Goal: Transaction & Acquisition: Book appointment/travel/reservation

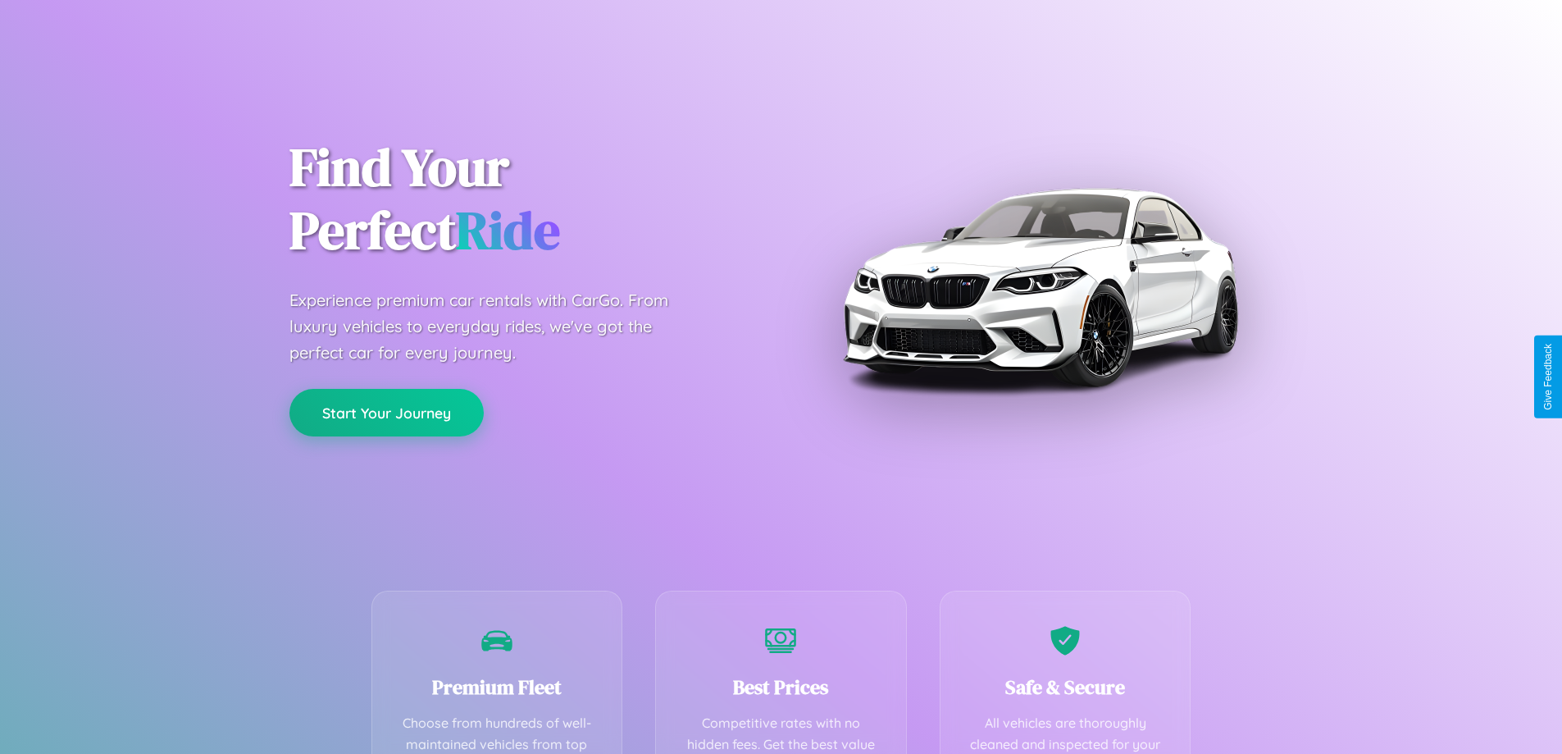
click at [386, 412] on button "Start Your Journey" at bounding box center [386, 413] width 194 height 48
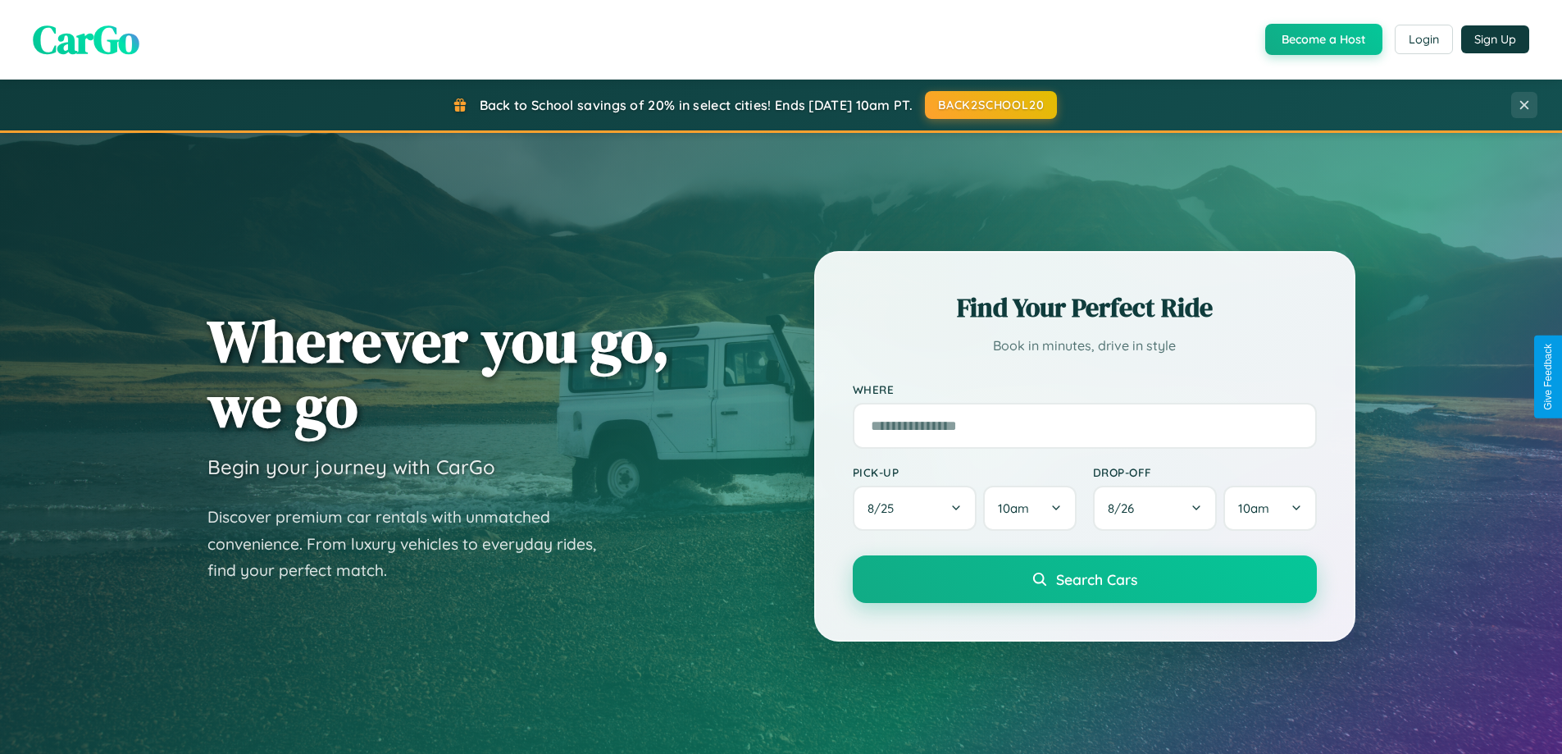
scroll to position [48, 0]
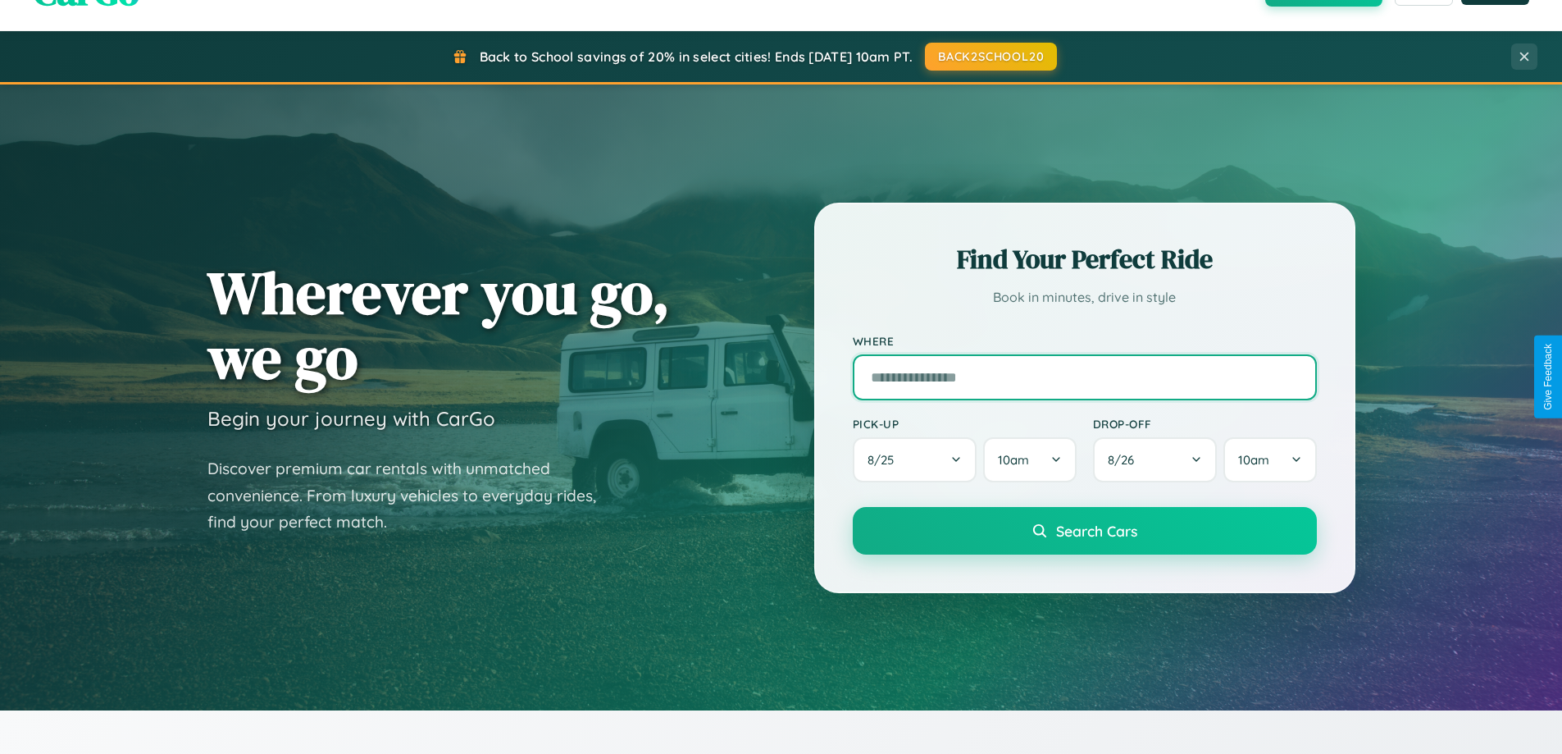
click at [1084, 376] on input "text" at bounding box center [1085, 377] width 464 height 46
type input "**********"
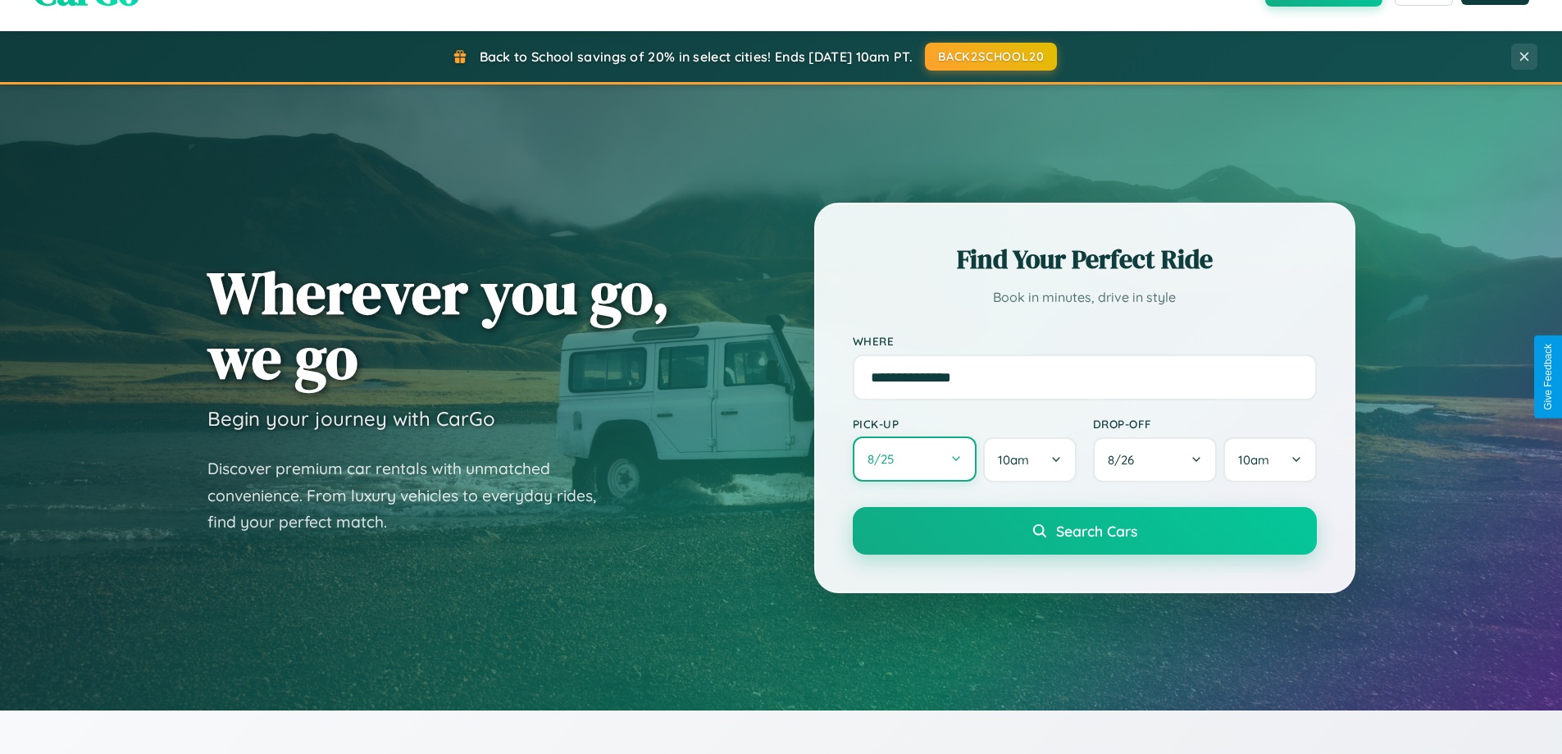
click at [914, 460] on button "8 / 25" at bounding box center [915, 458] width 125 height 45
select select "*"
select select "****"
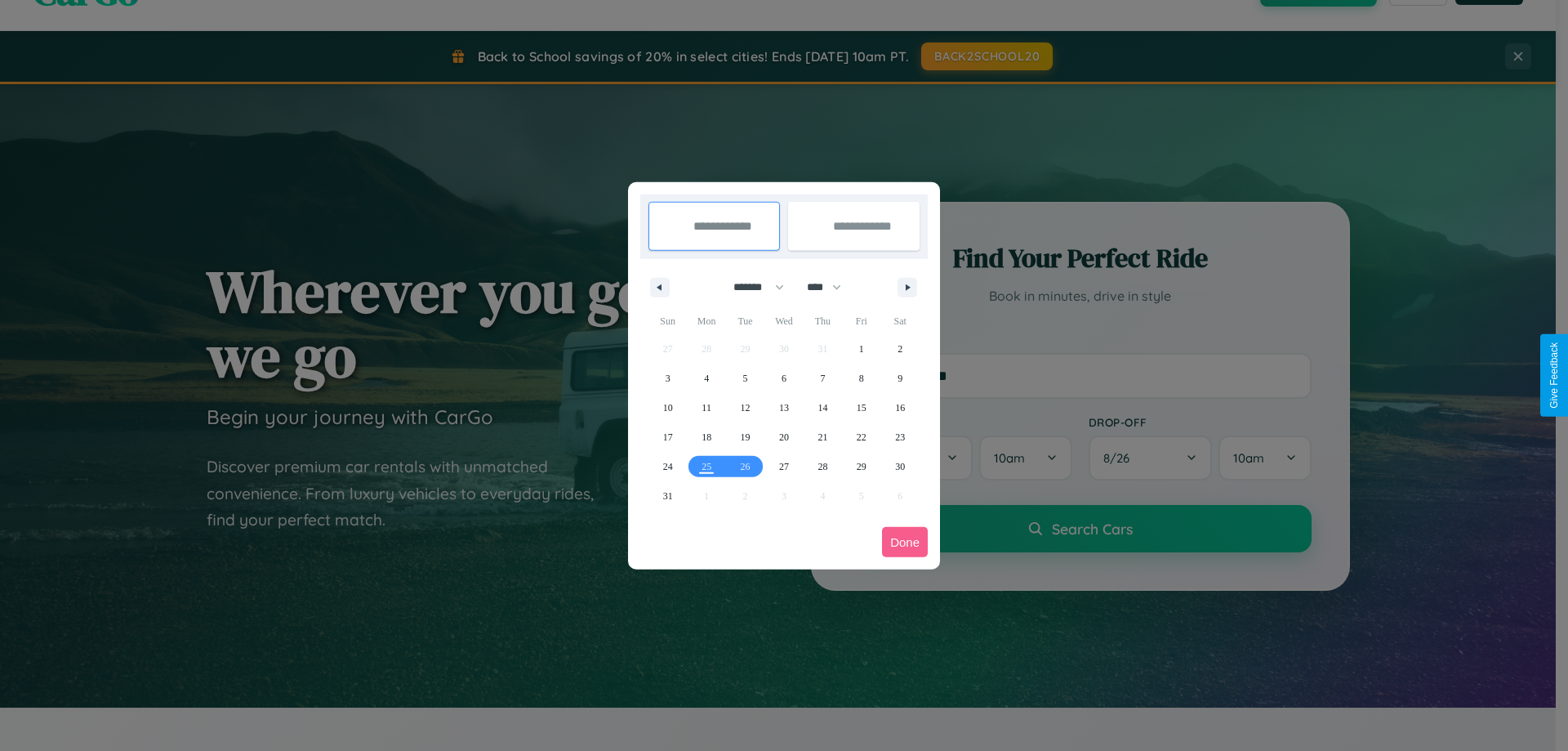
drag, startPoint x: 751, startPoint y: 287, endPoint x: 784, endPoint y: 328, distance: 52.6
click at [751, 287] on select "******* ******** ***** ***** *** **** **** ****** ********* ******* ******** **…" at bounding box center [756, 287] width 70 height 27
select select "*"
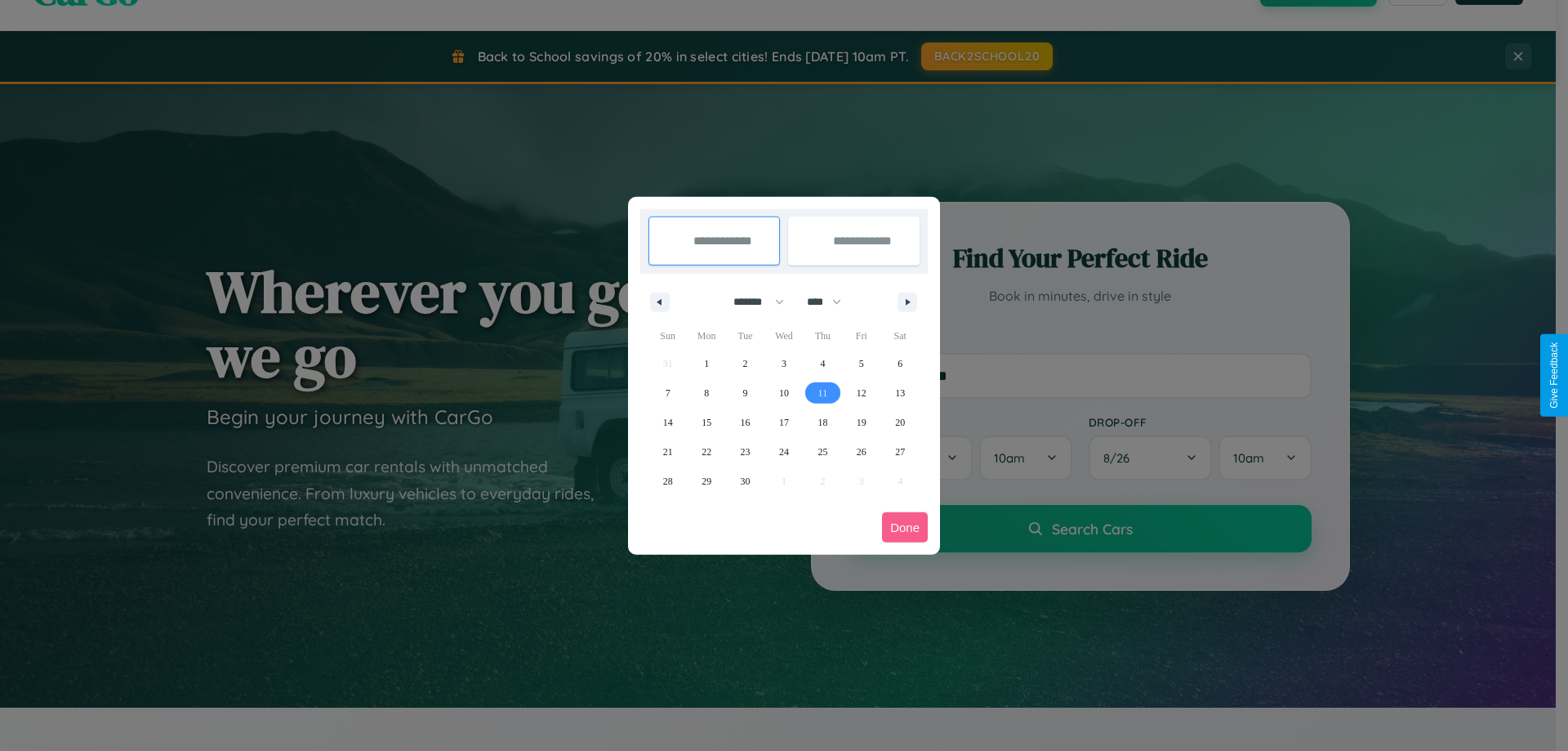
click at [822, 392] on span "11" at bounding box center [823, 393] width 10 height 30
type input "**********"
click at [860, 392] on span "12" at bounding box center [861, 393] width 10 height 30
type input "**********"
click at [905, 527] on button "Done" at bounding box center [905, 527] width 46 height 30
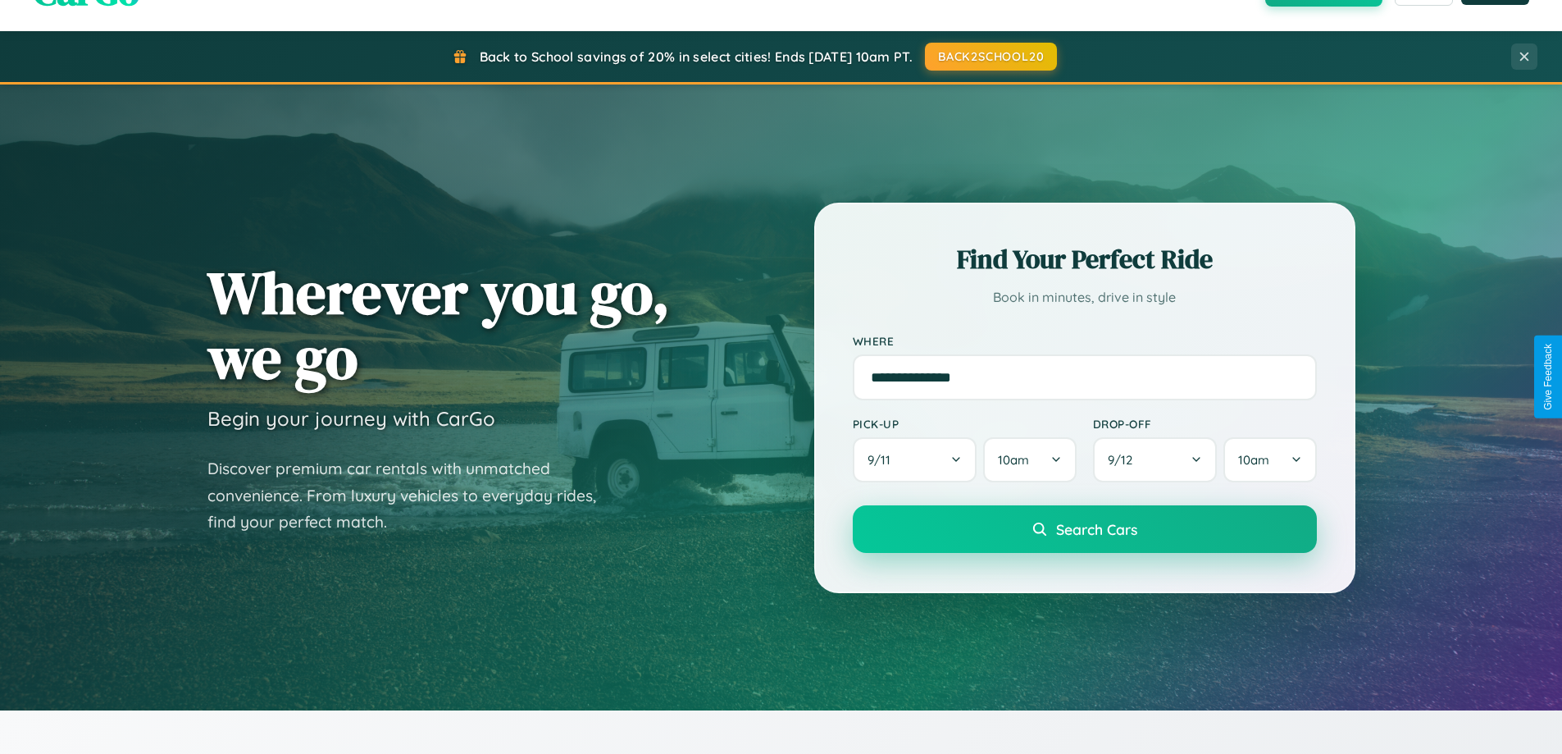
click at [1084, 529] on span "Search Cars" at bounding box center [1096, 529] width 81 height 18
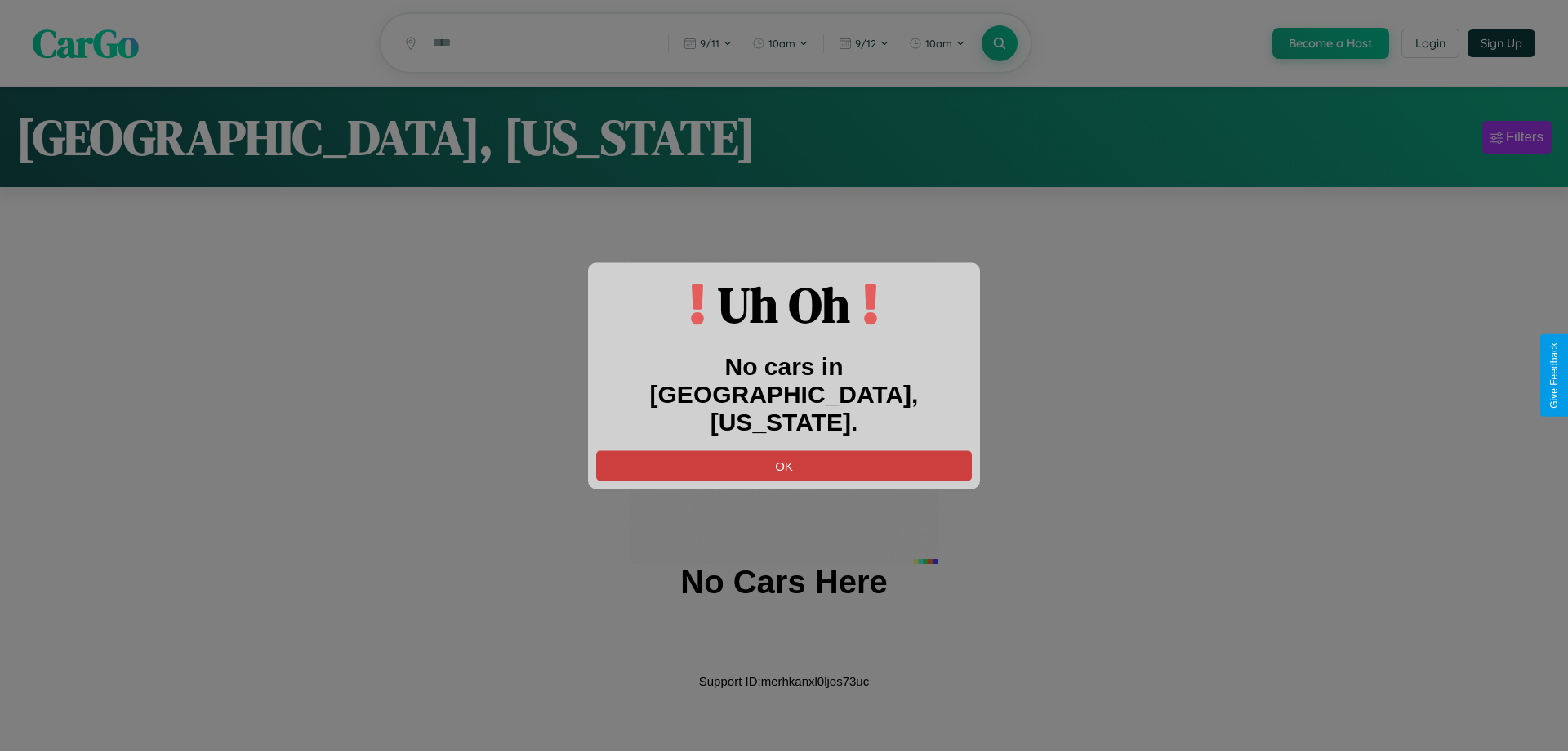
click at [784, 450] on button "OK" at bounding box center [784, 465] width 375 height 30
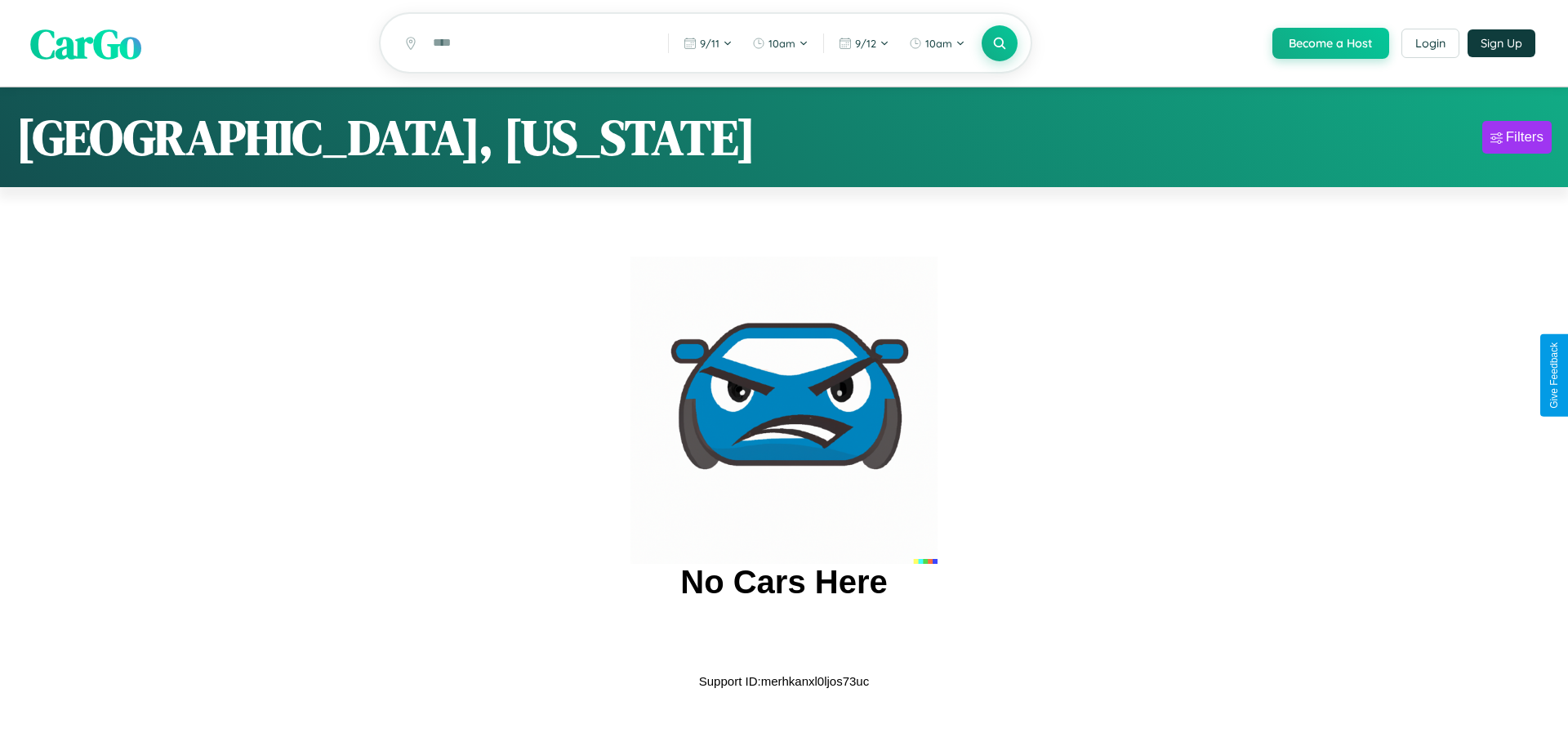
click at [86, 44] on span "CarGo" at bounding box center [86, 43] width 112 height 57
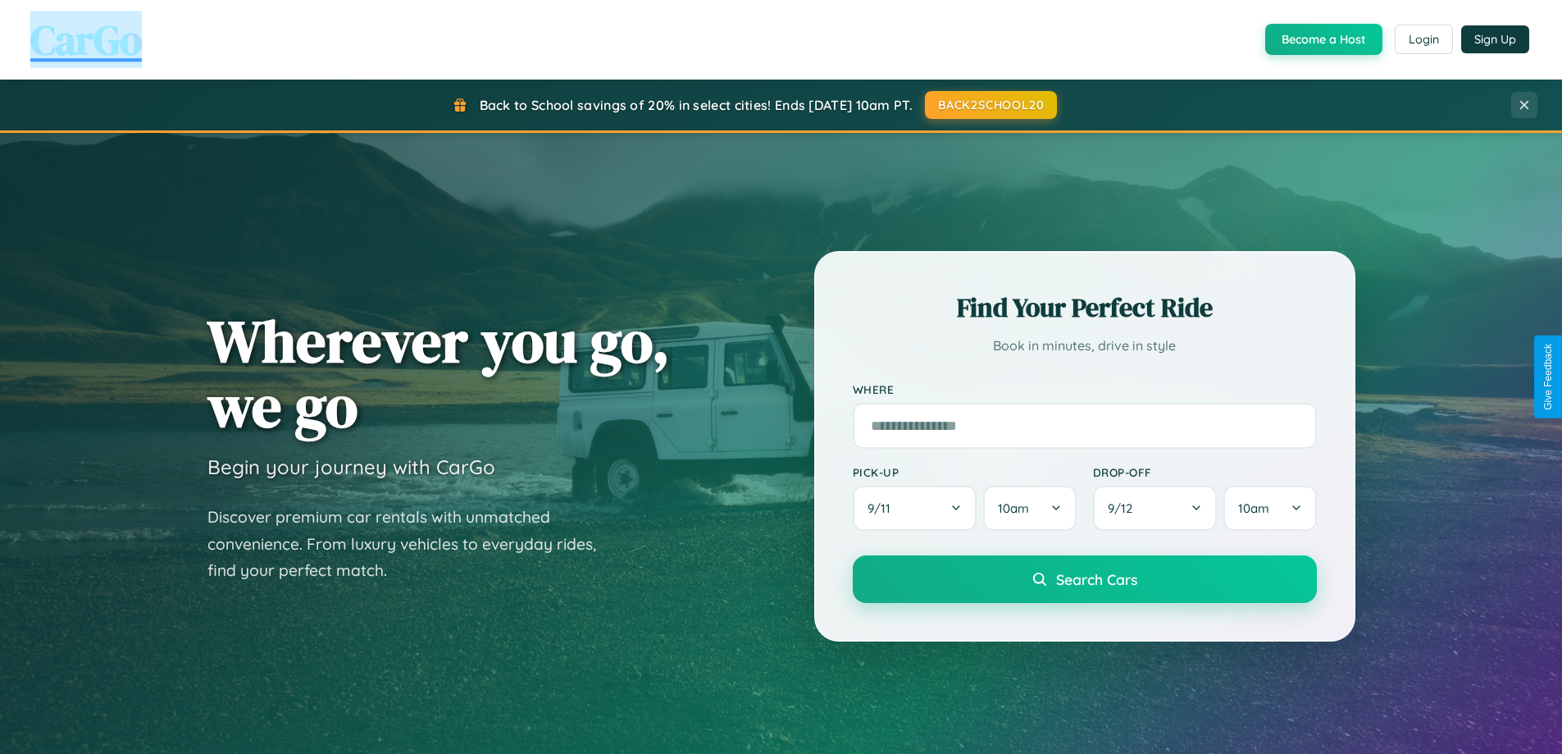
scroll to position [3156, 0]
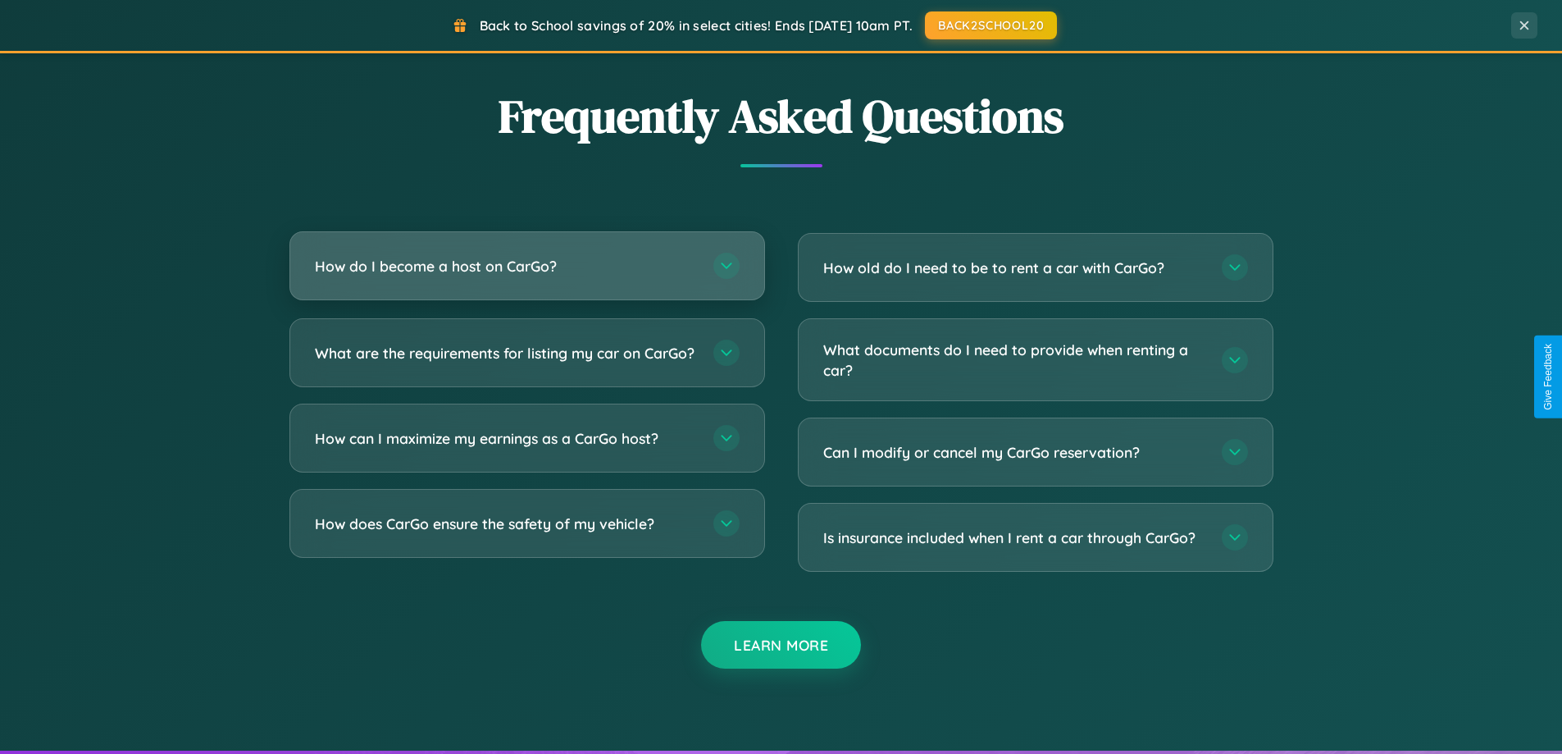
click at [526, 267] on h3 "How do I become a host on CarGo?" at bounding box center [506, 266] width 382 height 21
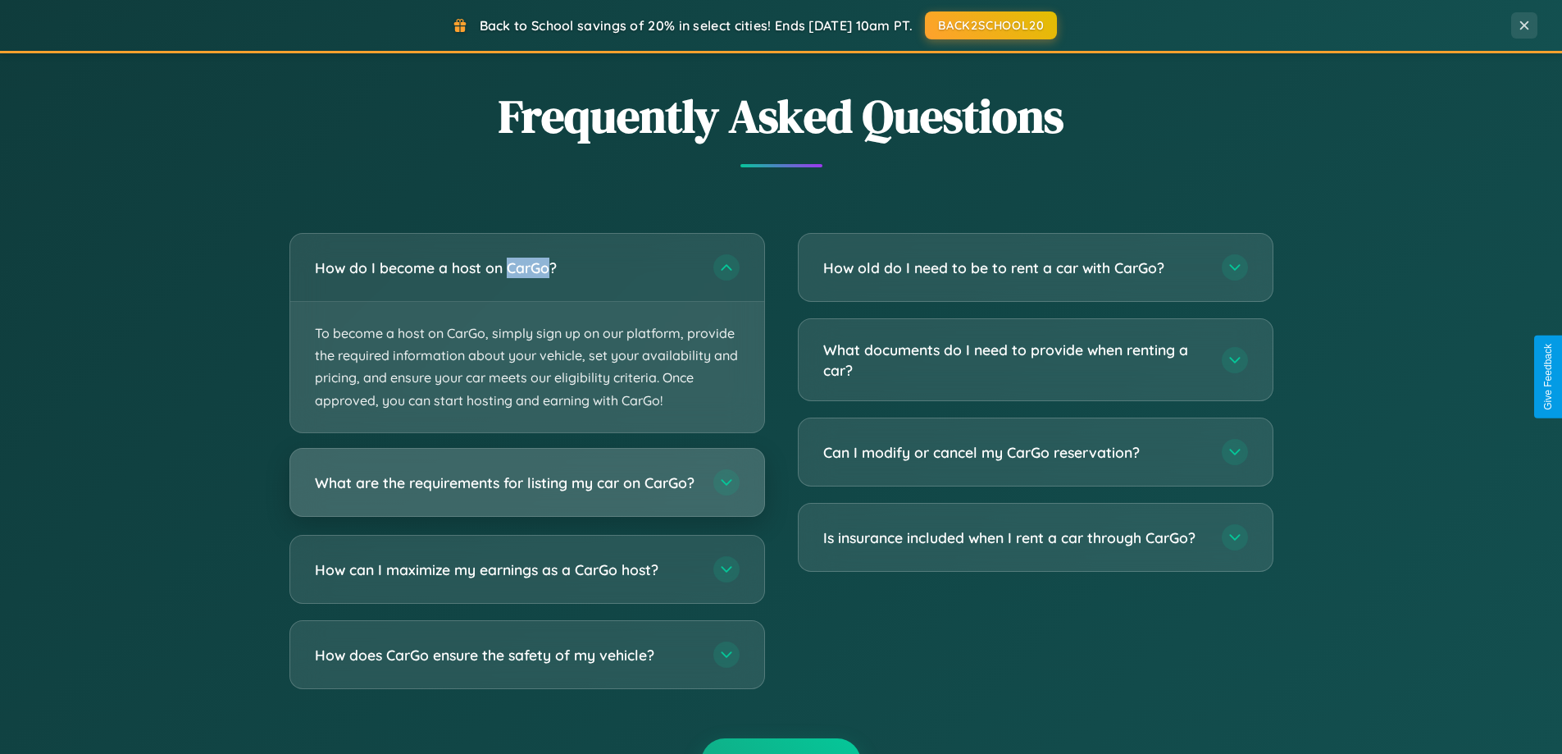
click at [526, 490] on h3 "What are the requirements for listing my car on CarGo?" at bounding box center [506, 482] width 382 height 21
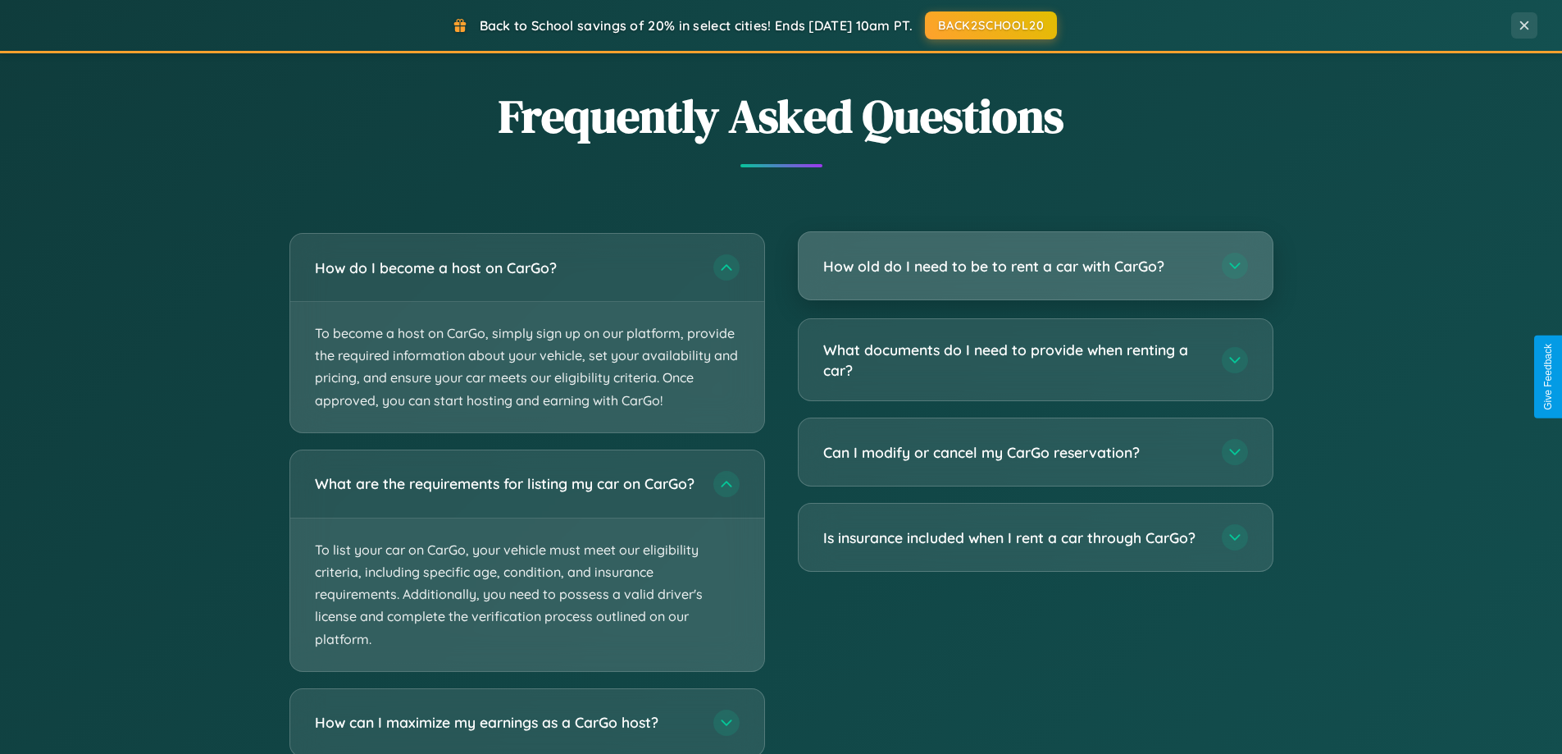
click at [1035, 267] on h3 "How old do I need to be to rent a car with CarGo?" at bounding box center [1014, 266] width 382 height 21
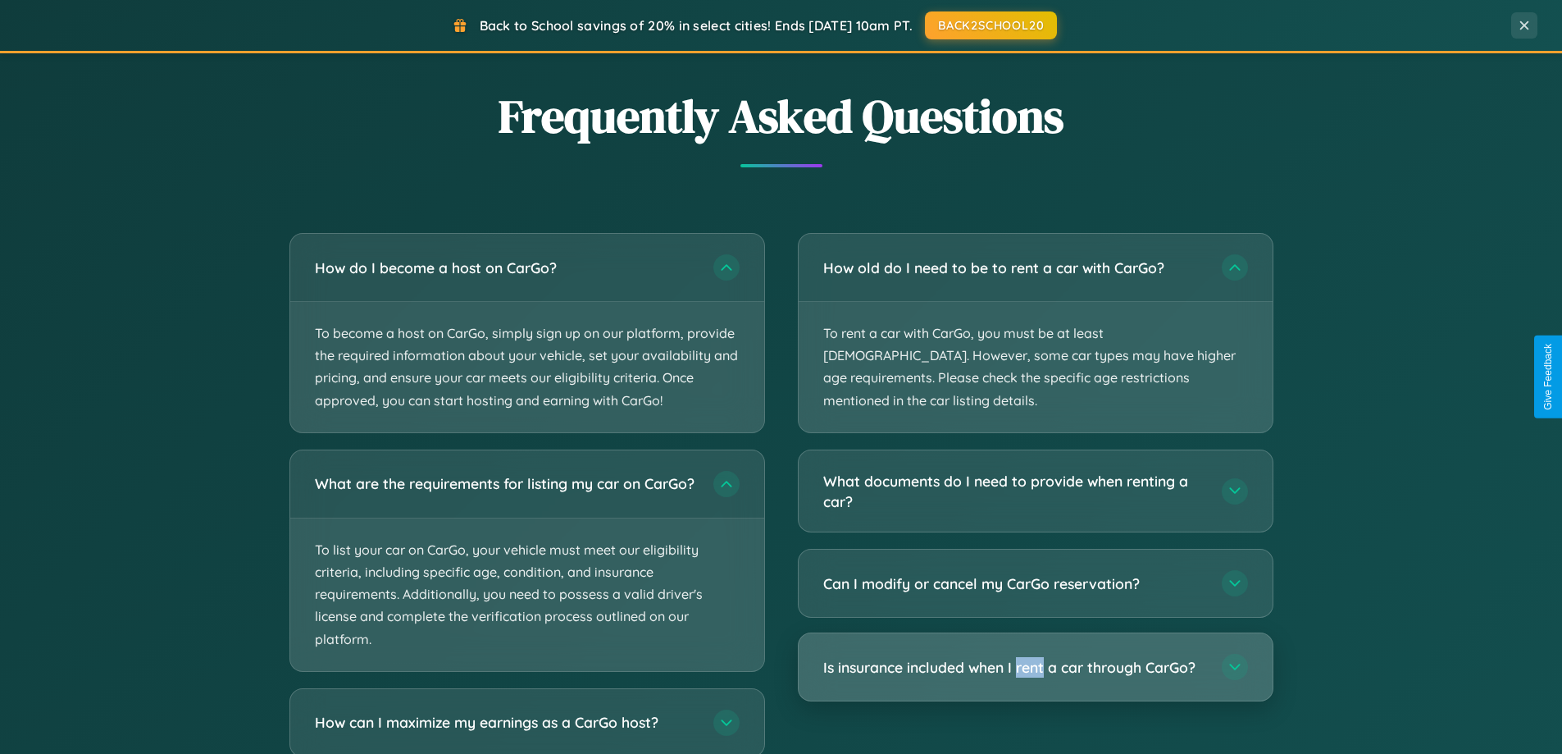
click at [1035, 657] on h3 "Is insurance included when I rent a car through CarGo?" at bounding box center [1014, 667] width 382 height 21
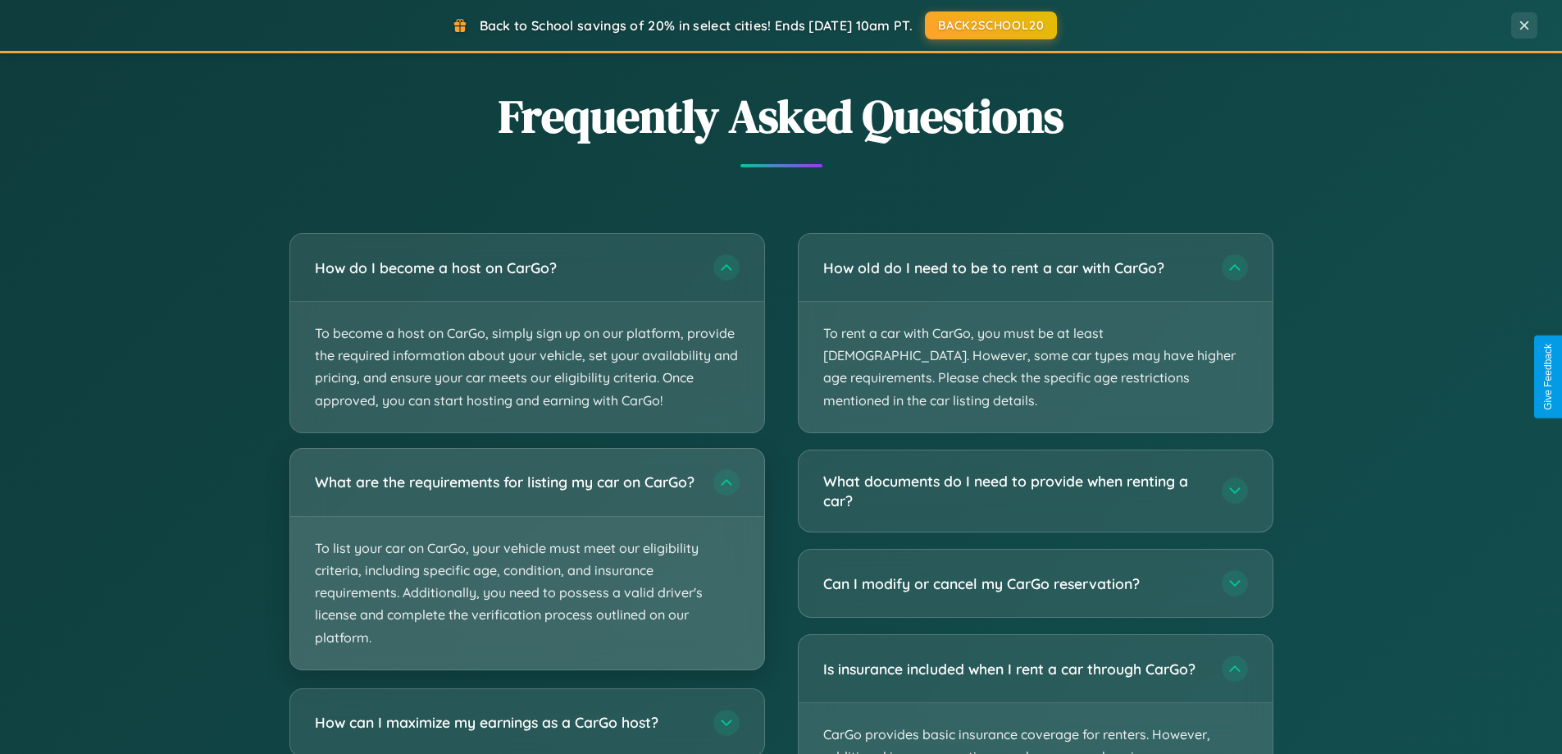
click at [526, 565] on p "To list your car on CarGo, your vehicle must meet our eligibility criteria, inc…" at bounding box center [527, 593] width 474 height 153
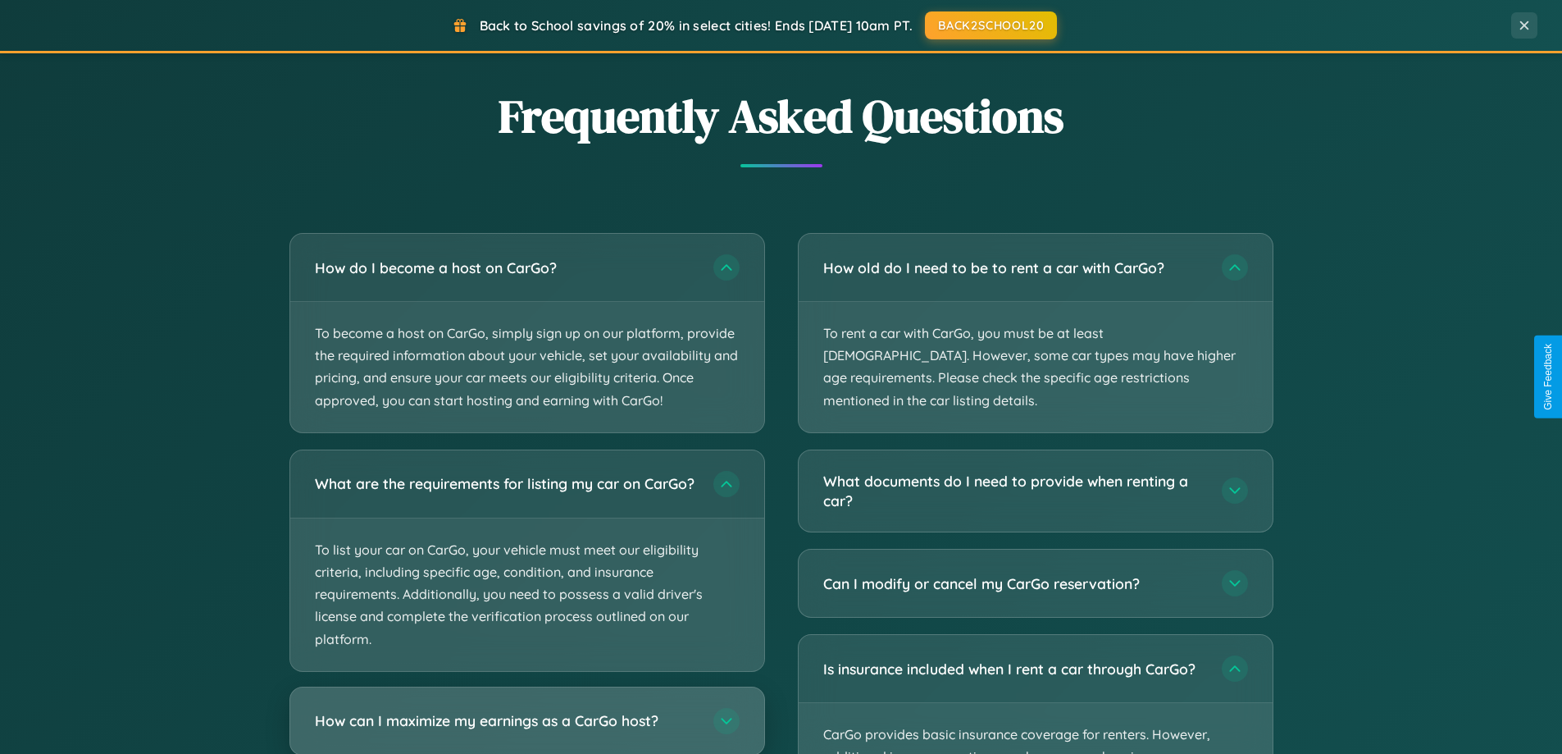
click at [526, 727] on h3 "How can I maximize my earnings as a CarGo host?" at bounding box center [506, 720] width 382 height 21
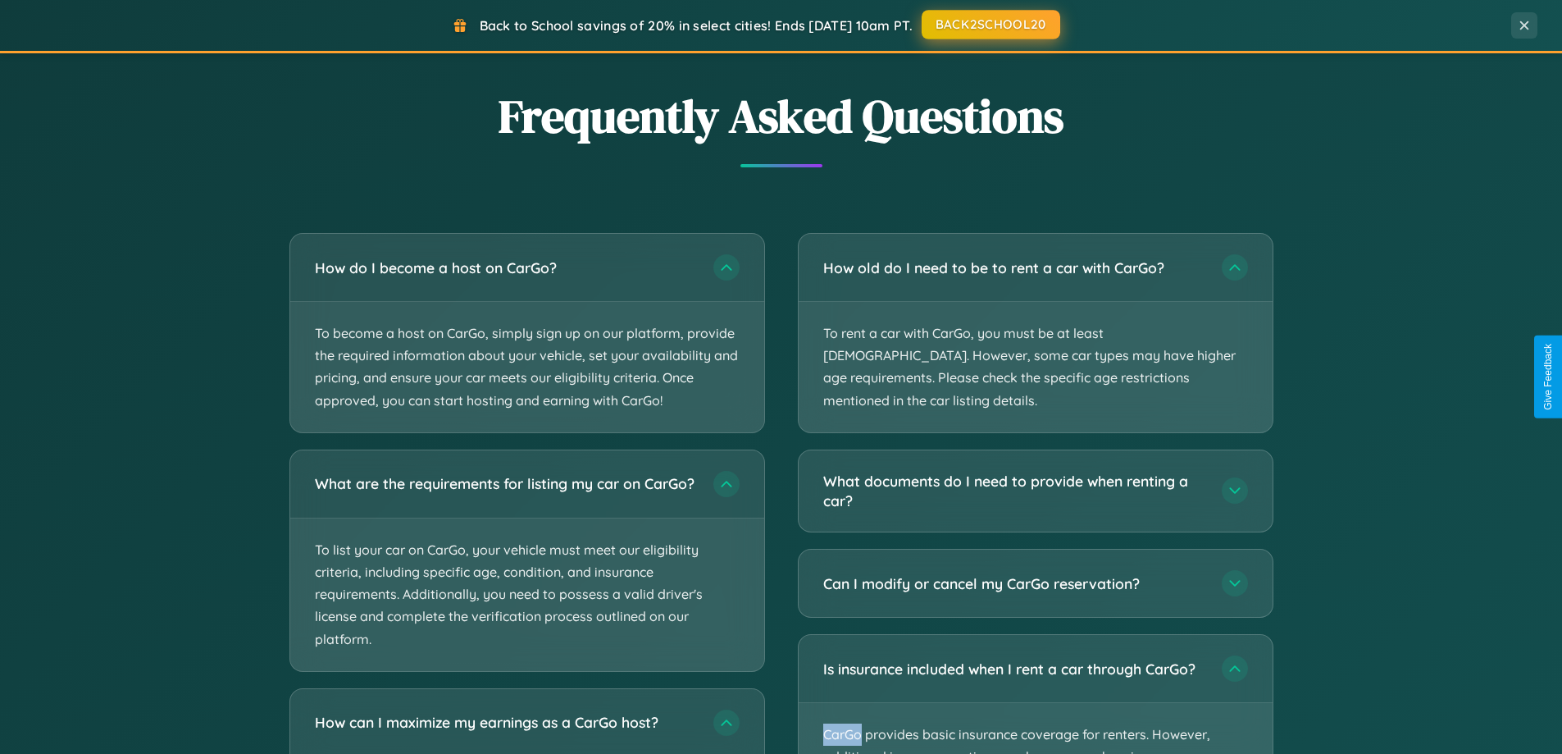
click at [990, 25] on button "BACK2SCHOOL20" at bounding box center [991, 25] width 139 height 30
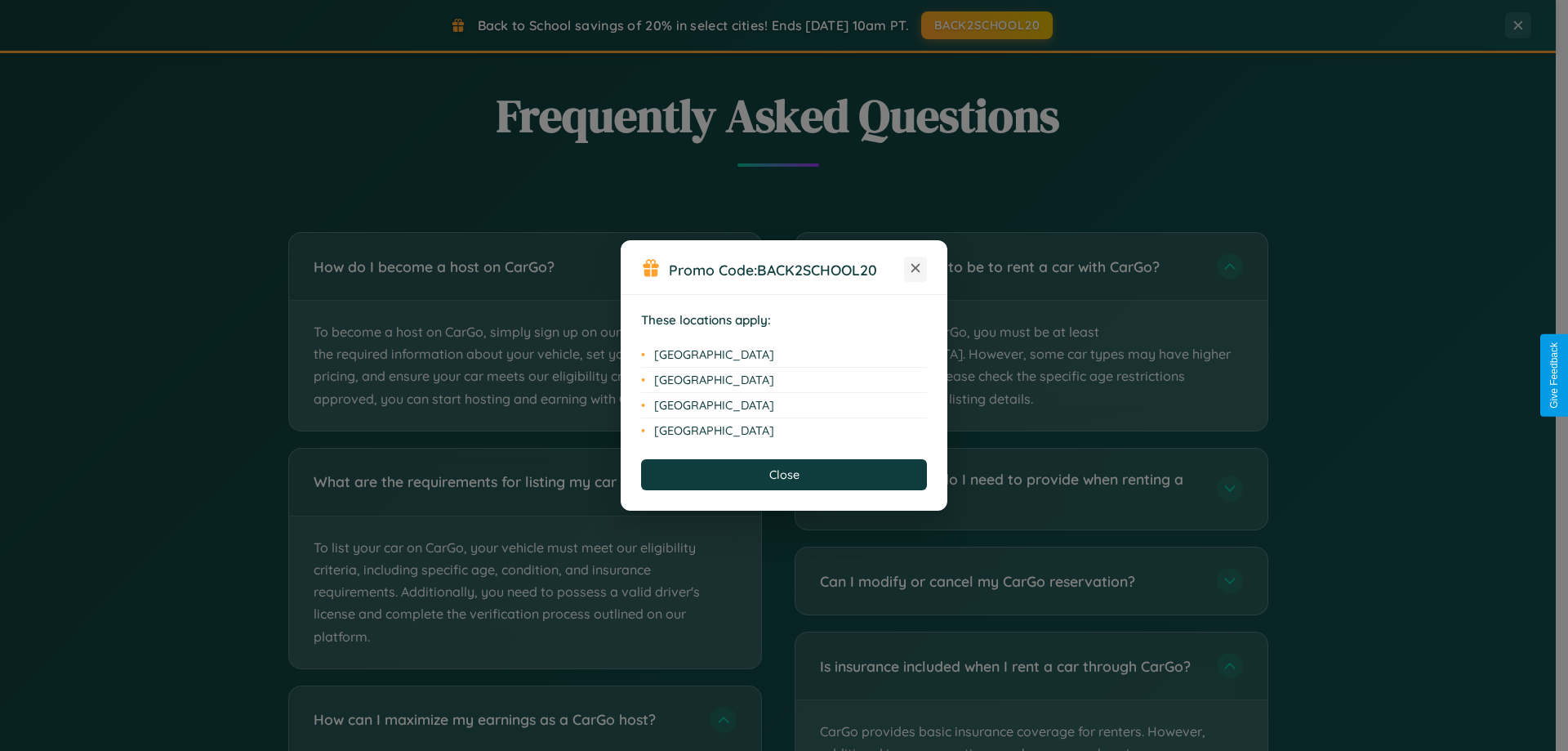
click at [915, 269] on icon at bounding box center [915, 268] width 9 height 9
